Goal: Task Accomplishment & Management: Use online tool/utility

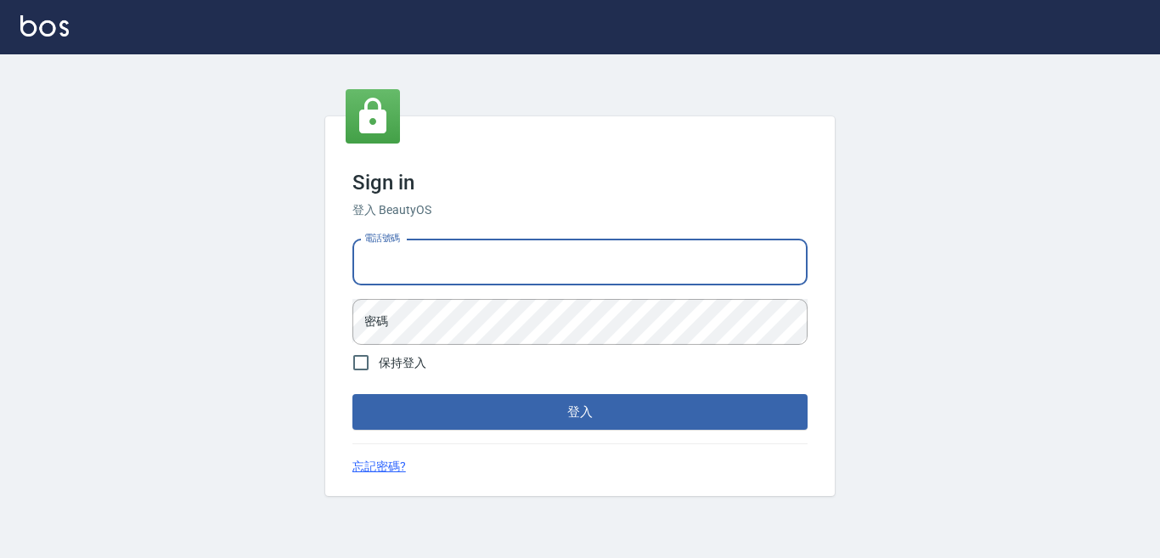
click at [500, 268] on input "電話號碼" at bounding box center [580, 263] width 455 height 46
click at [432, 261] on input "電話號碼" at bounding box center [580, 263] width 455 height 46
type input "7320483"
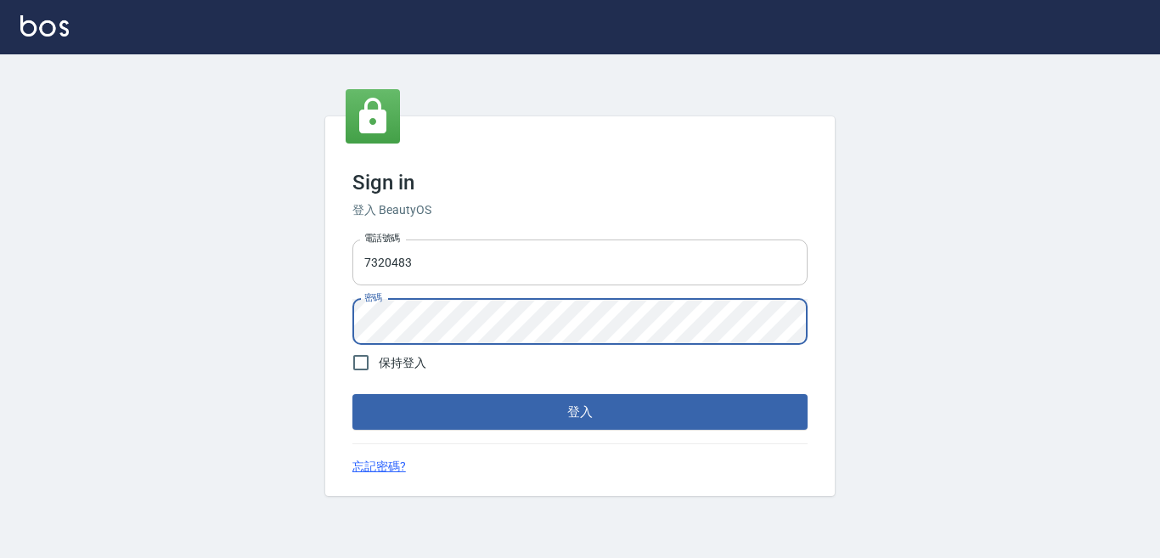
click at [353, 394] on button "登入" at bounding box center [580, 412] width 455 height 36
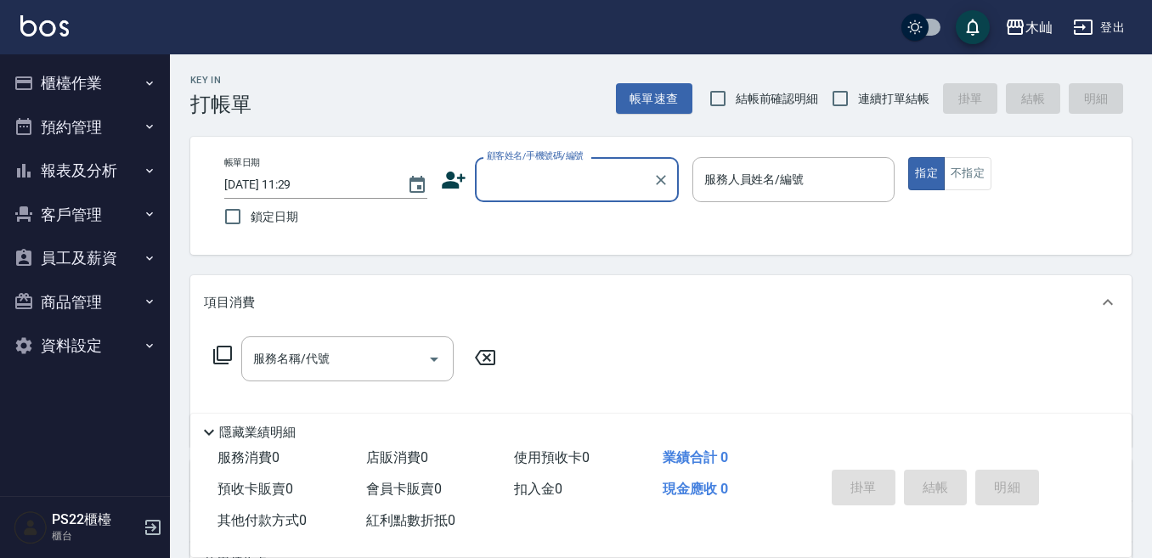
click at [44, 83] on button "櫃檯作業" at bounding box center [85, 83] width 156 height 44
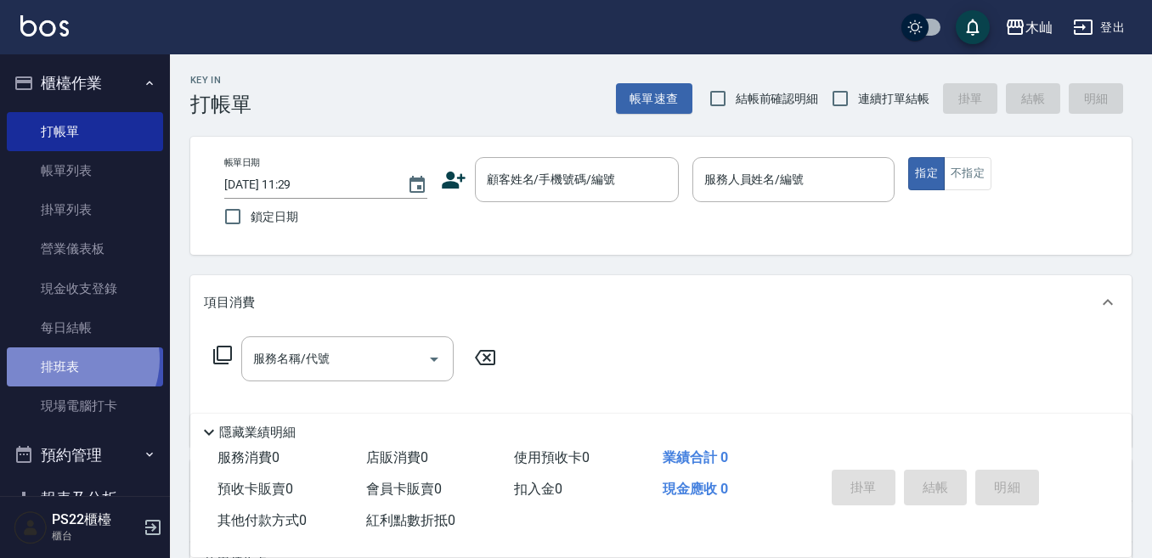
click at [70, 359] on link "排班表" at bounding box center [85, 366] width 156 height 39
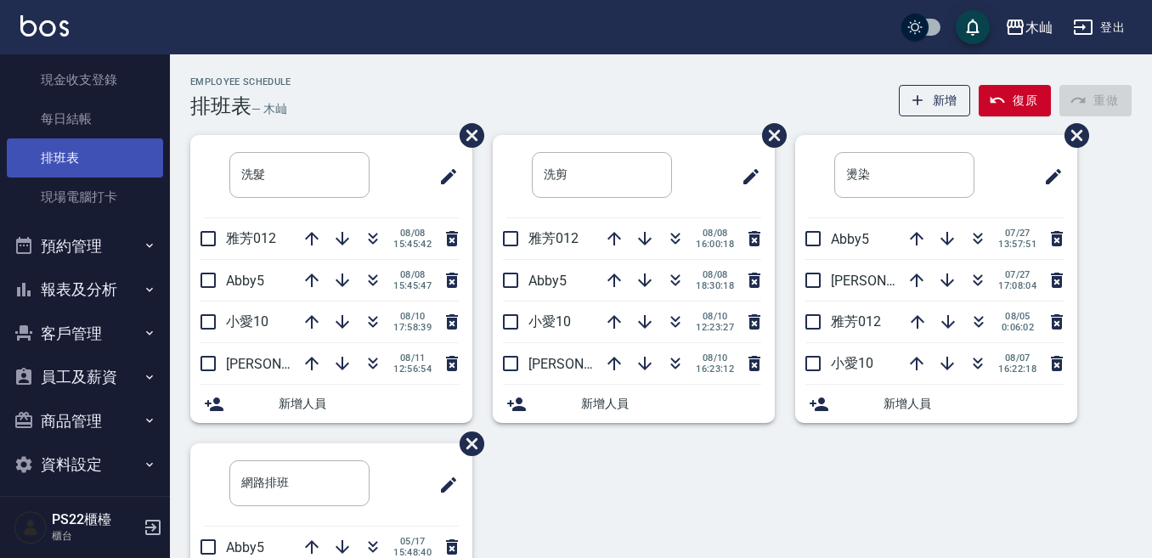
scroll to position [220, 0]
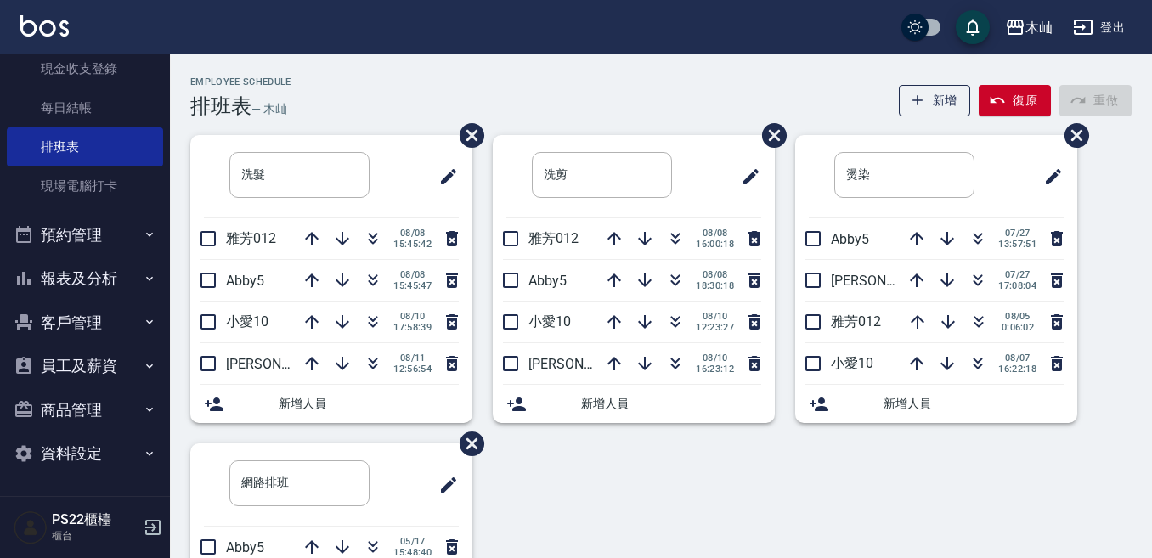
click at [104, 281] on button "報表及分析" at bounding box center [85, 279] width 156 height 44
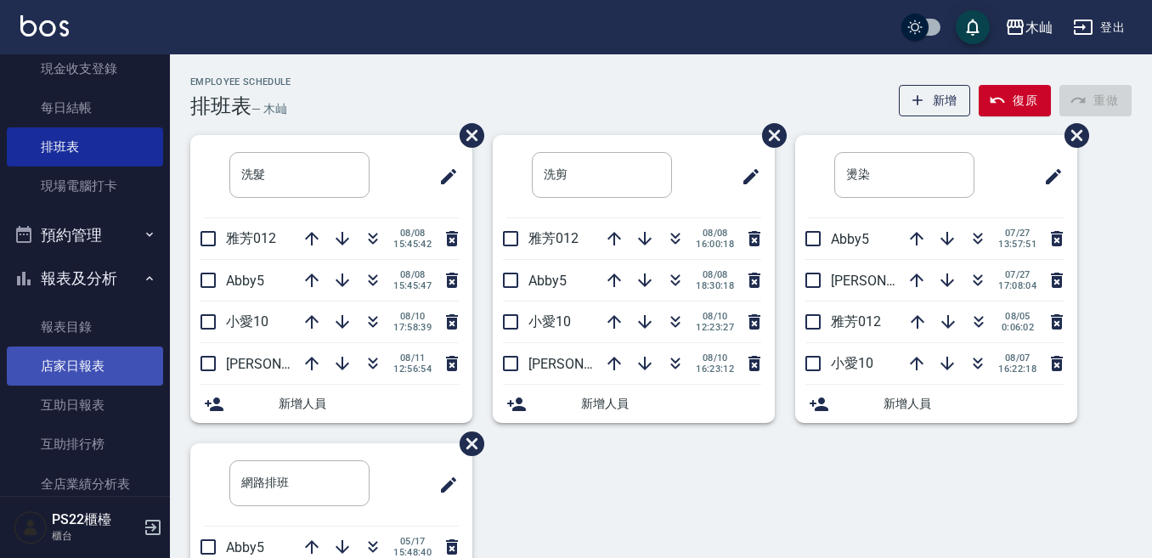
scroll to position [305, 0]
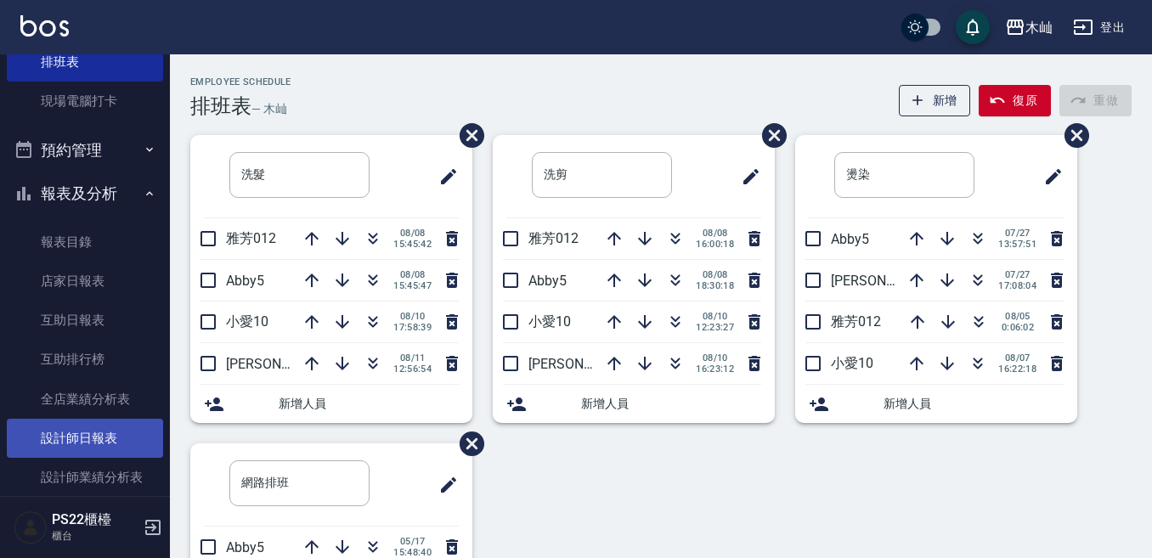
click at [82, 437] on link "設計師日報表" at bounding box center [85, 438] width 156 height 39
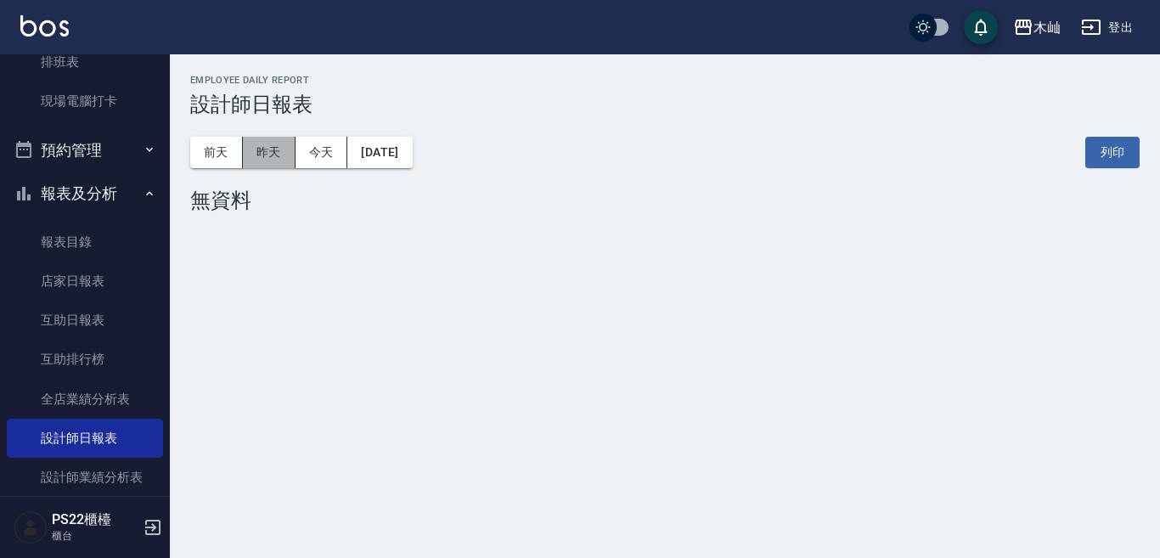
click at [263, 165] on button "昨天" at bounding box center [269, 152] width 53 height 31
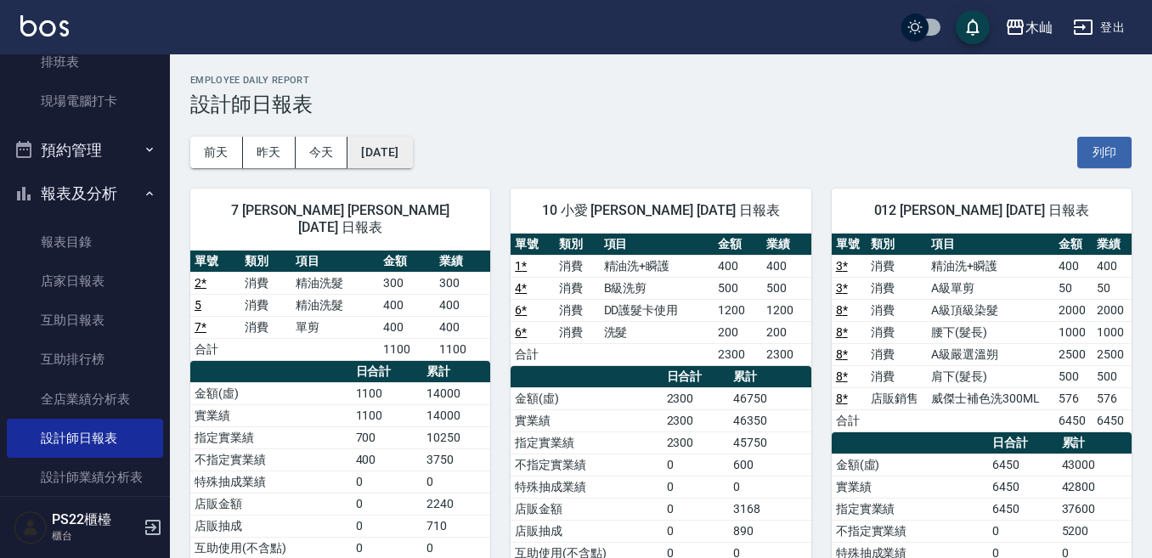
click at [357, 149] on button "[DATE]" at bounding box center [379, 152] width 65 height 31
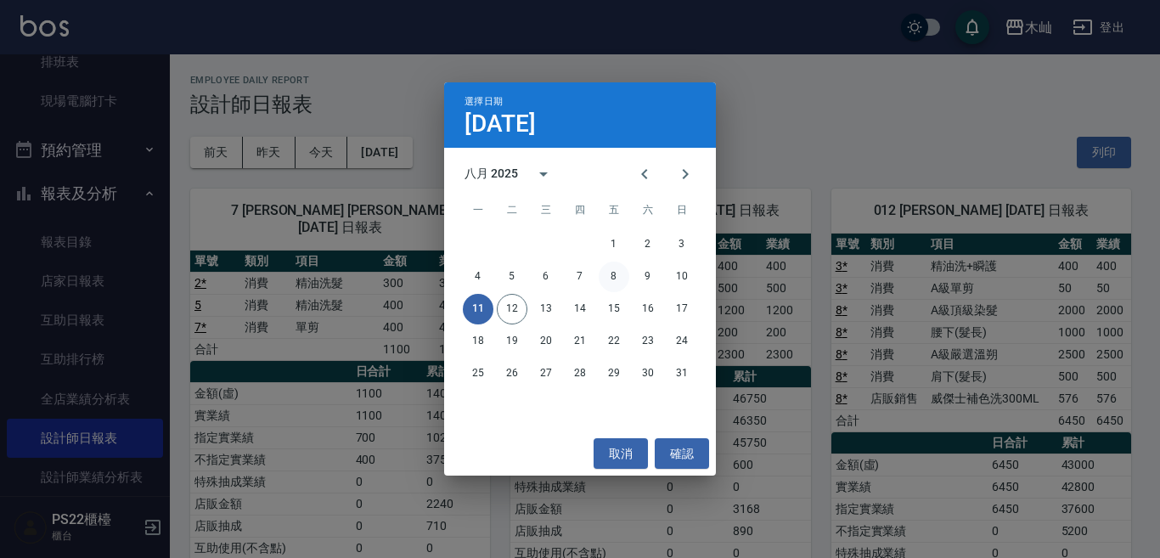
click at [615, 280] on button "8" at bounding box center [614, 277] width 31 height 31
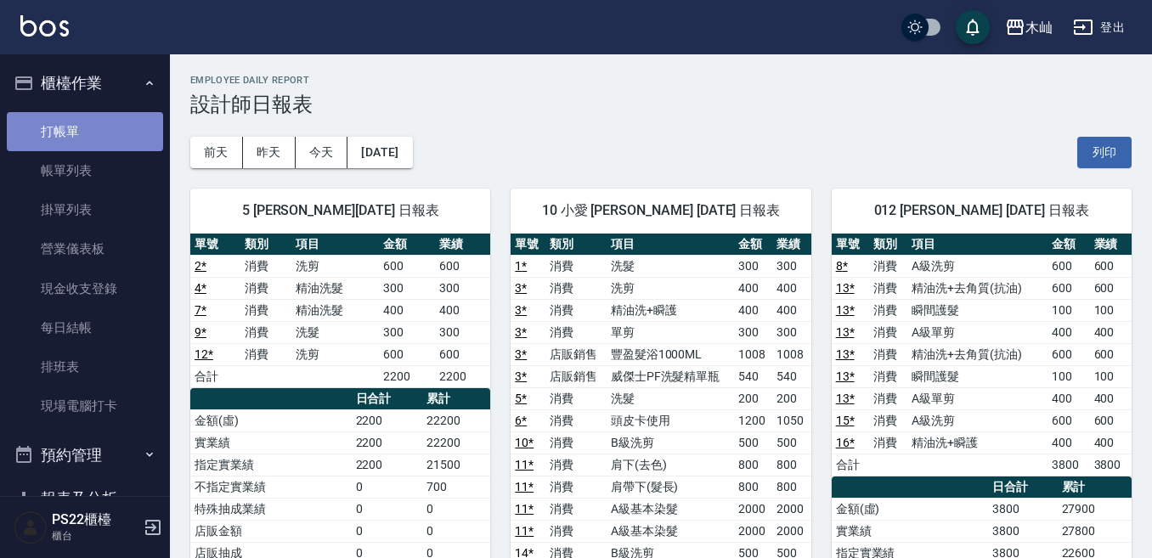
click at [104, 133] on link "打帳單" at bounding box center [85, 131] width 156 height 39
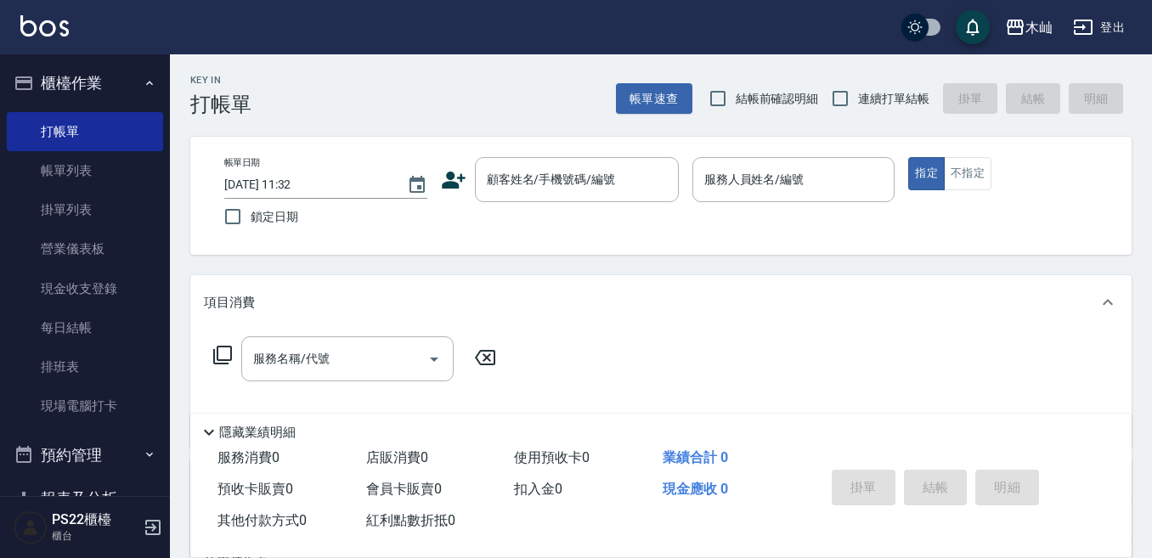
drag, startPoint x: 61, startPoint y: 361, endPoint x: 471, endPoint y: 234, distance: 428.6
click at [61, 361] on link "排班表" at bounding box center [85, 366] width 156 height 39
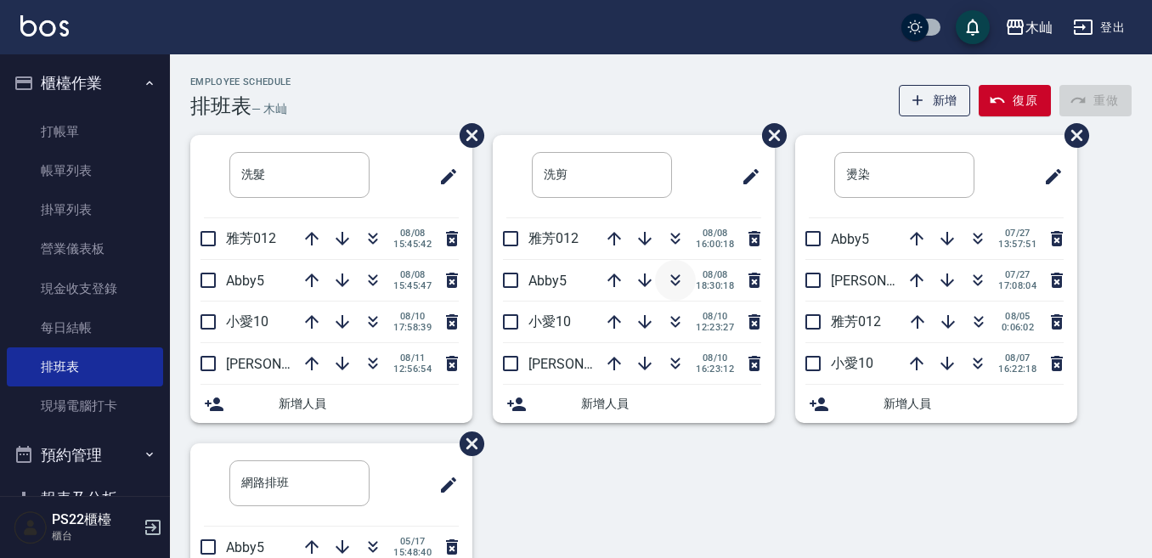
click at [672, 283] on icon "button" at bounding box center [675, 283] width 9 height 6
click at [372, 278] on icon "button" at bounding box center [373, 280] width 20 height 20
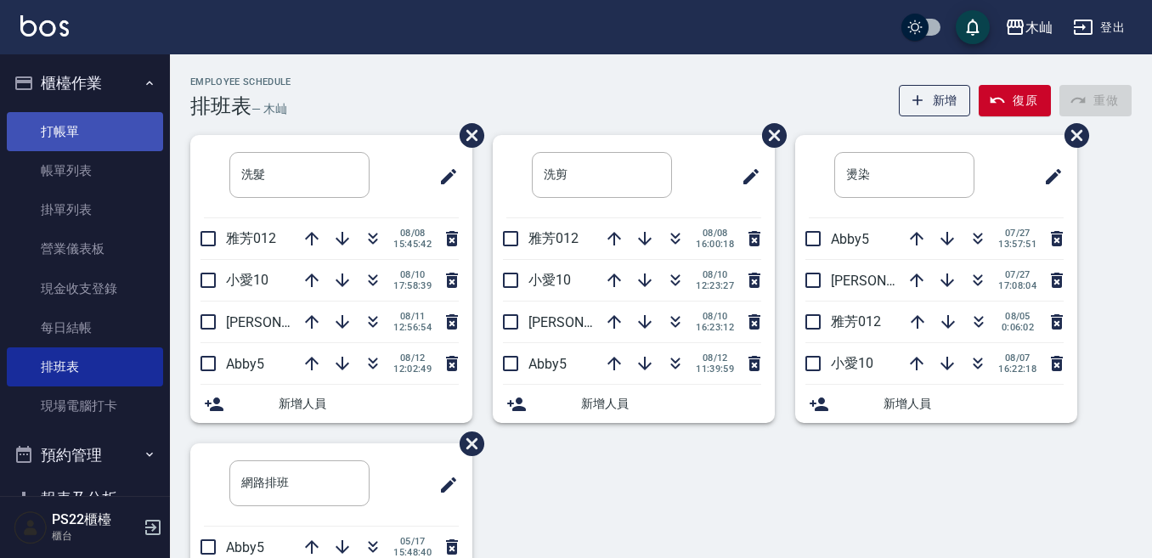
click at [127, 139] on link "打帳單" at bounding box center [85, 131] width 156 height 39
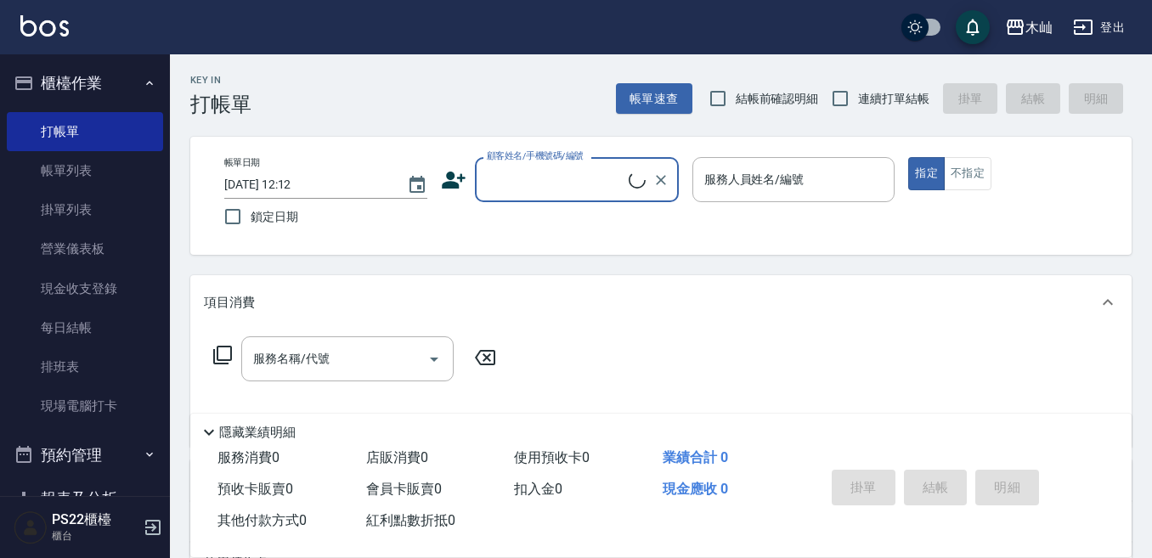
click at [514, 181] on input "顧客姓名/手機號碼/編號" at bounding box center [556, 180] width 146 height 30
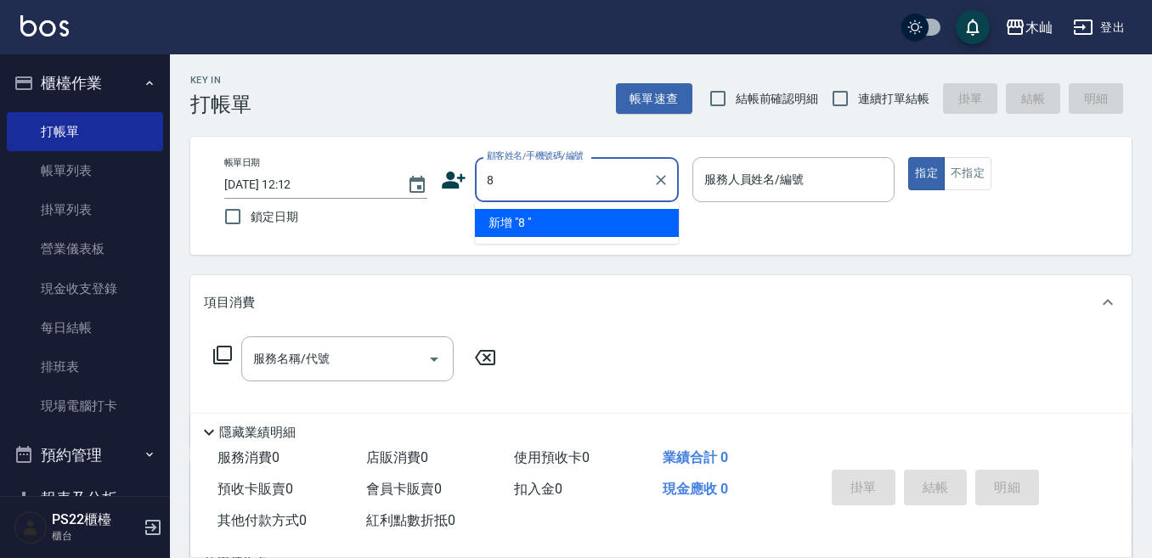
type input "8"
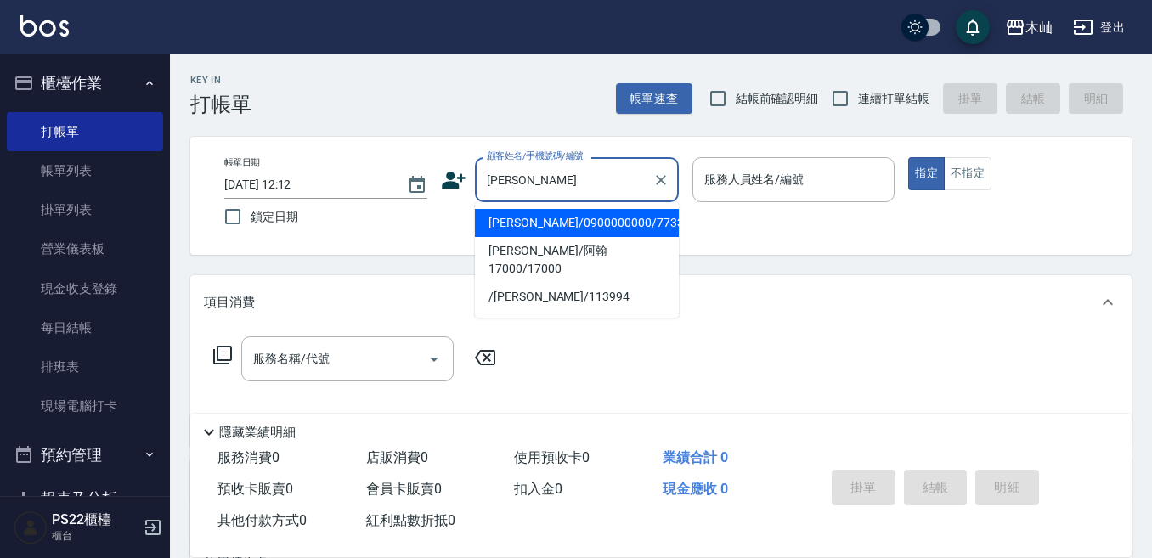
click at [572, 220] on li "[PERSON_NAME]/0900000000/773367" at bounding box center [577, 223] width 204 height 28
type input "[PERSON_NAME]/0900000000/773367"
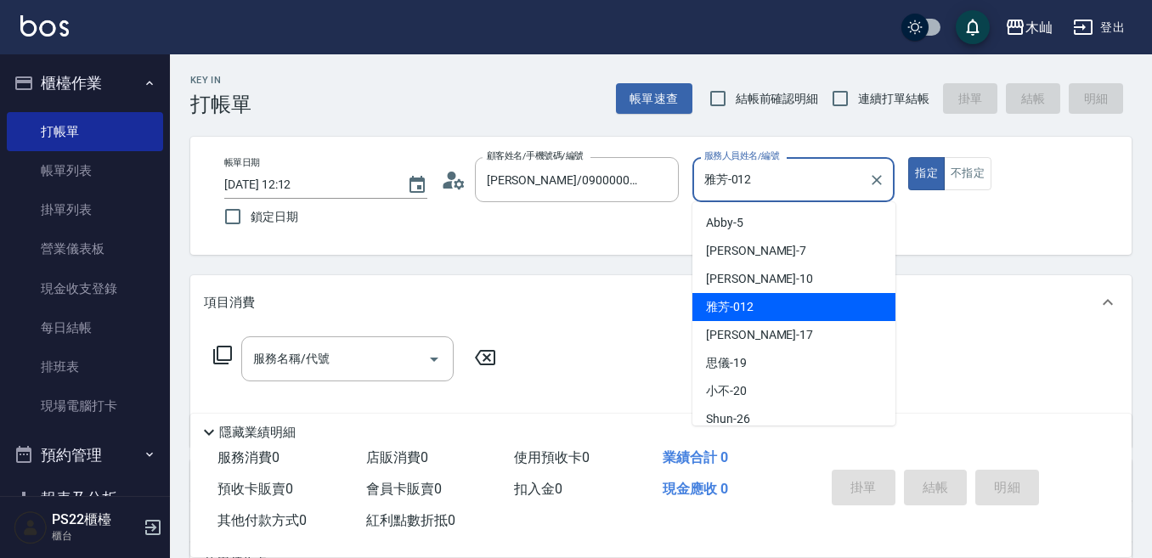
drag, startPoint x: 767, startPoint y: 179, endPoint x: 702, endPoint y: 185, distance: 65.7
click at [702, 185] on input "雅芳-012" at bounding box center [781, 180] width 162 height 30
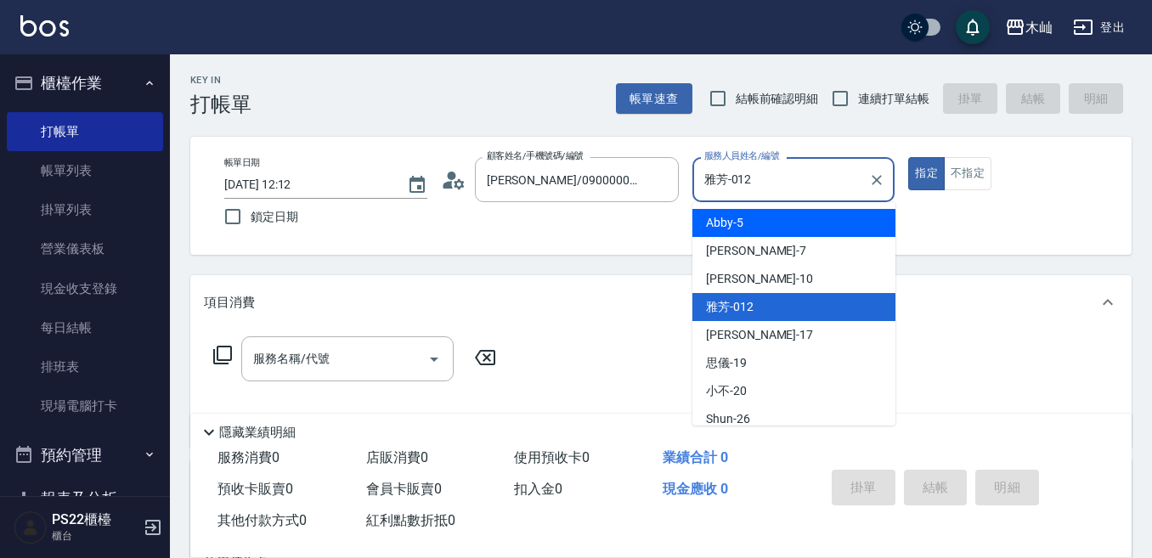
click at [710, 218] on span "Abby -5" at bounding box center [724, 223] width 37 height 18
type input "Abby-5"
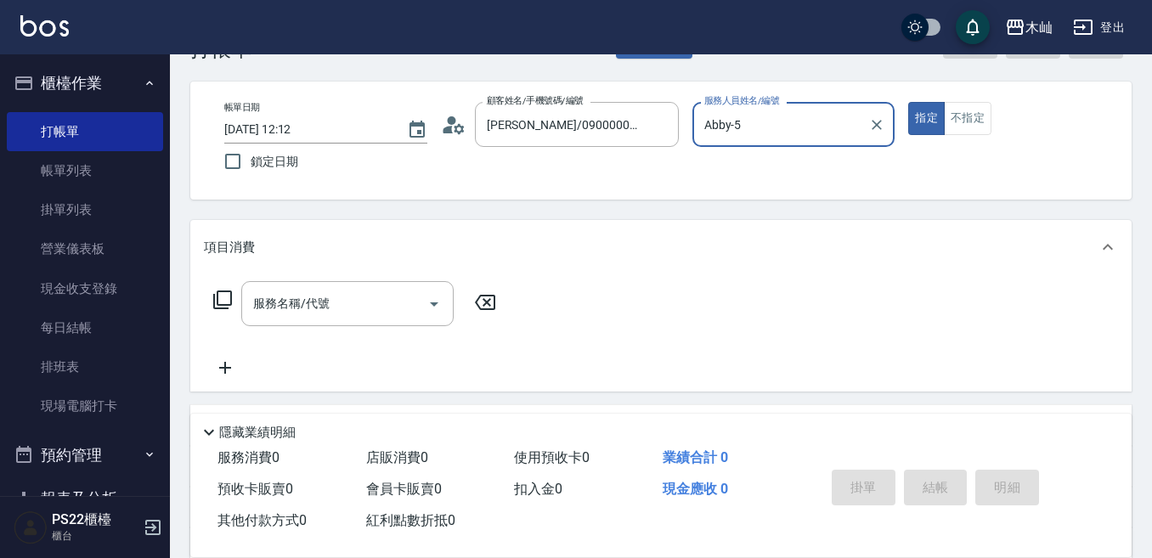
scroll to position [85, 0]
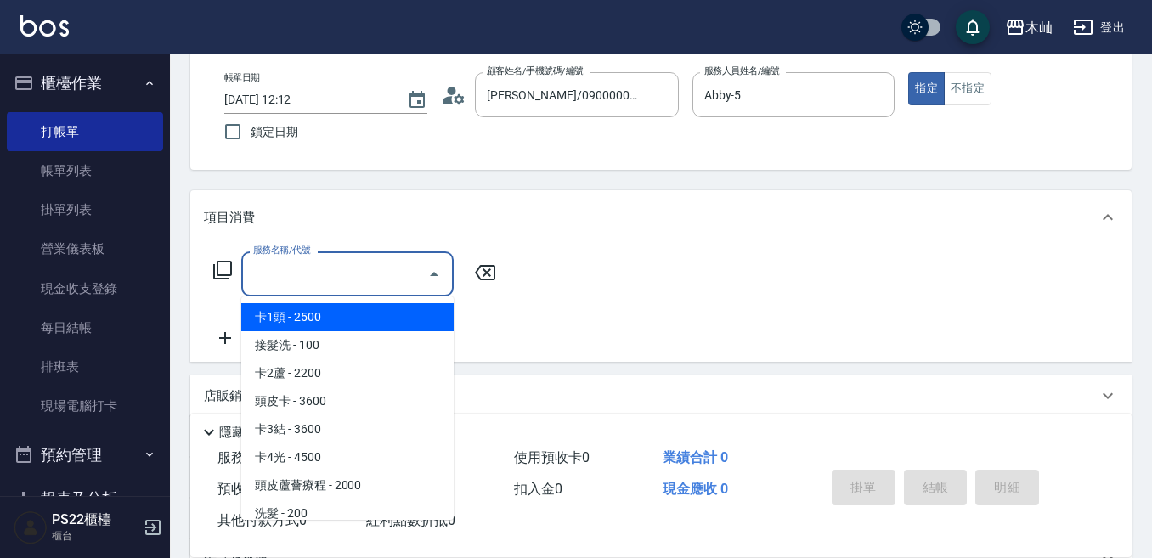
click at [416, 275] on input "服務名稱/代號" at bounding box center [335, 274] width 172 height 30
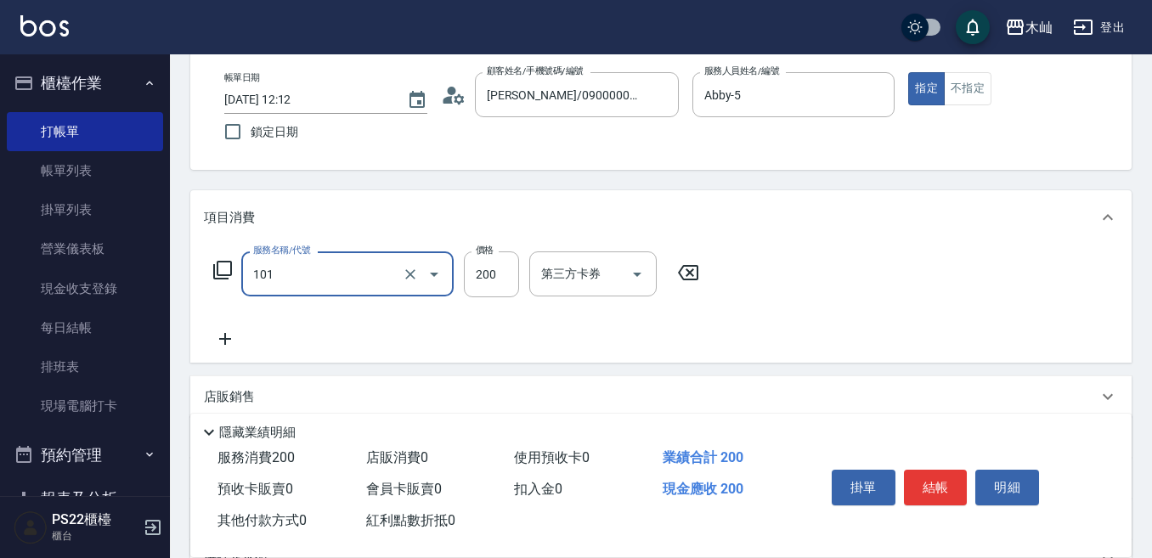
type input "洗髮(101)"
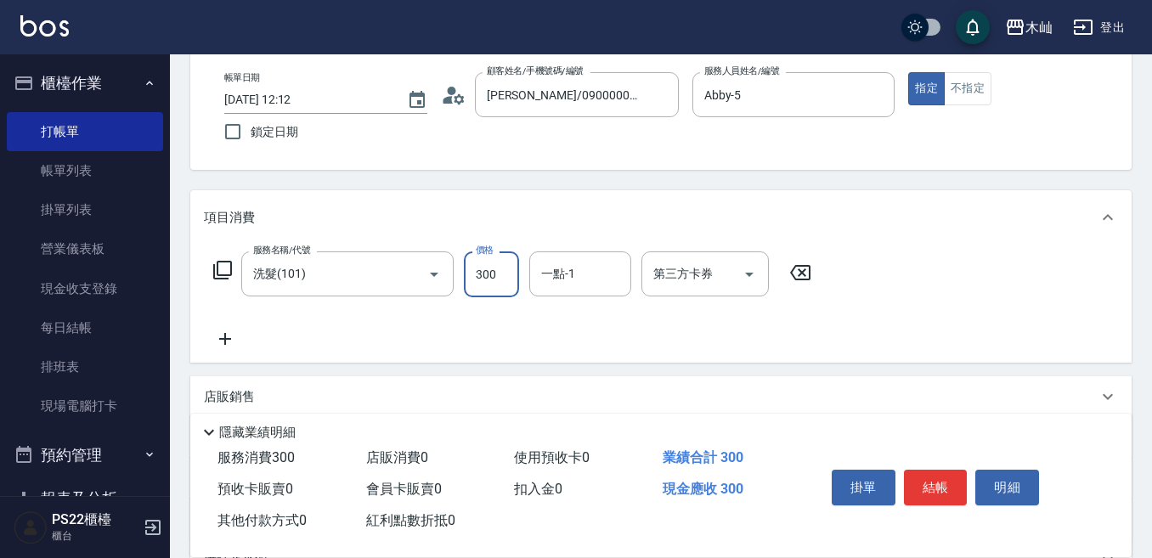
type input "300"
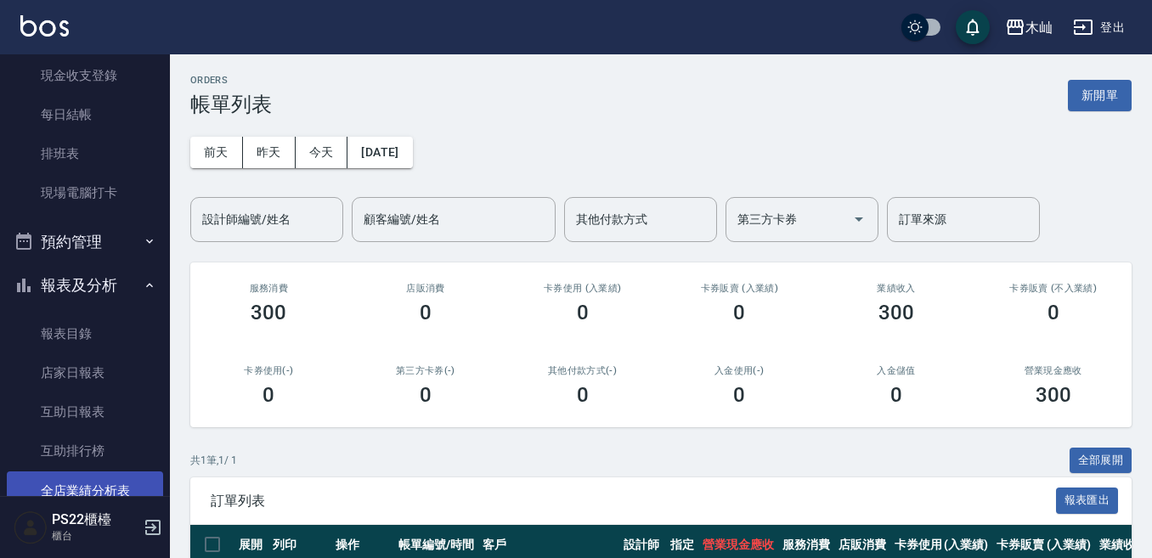
scroll to position [255, 0]
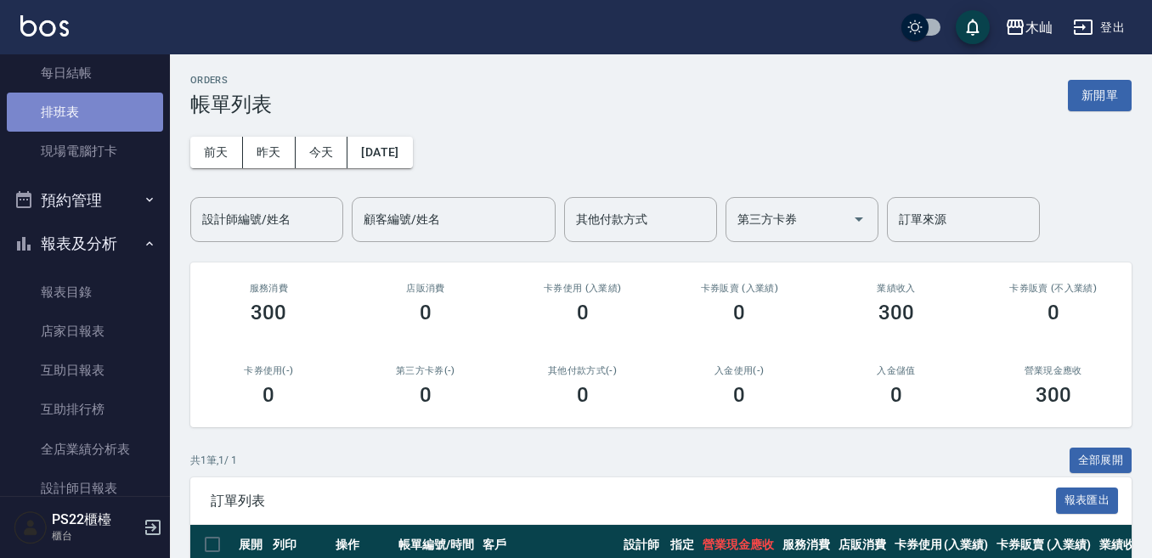
click at [117, 116] on link "排班表" at bounding box center [85, 112] width 156 height 39
